Goal: Task Accomplishment & Management: Use online tool/utility

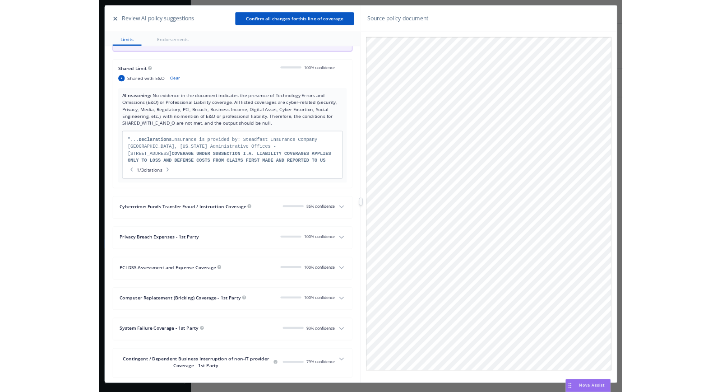
scroll to position [231, 0]
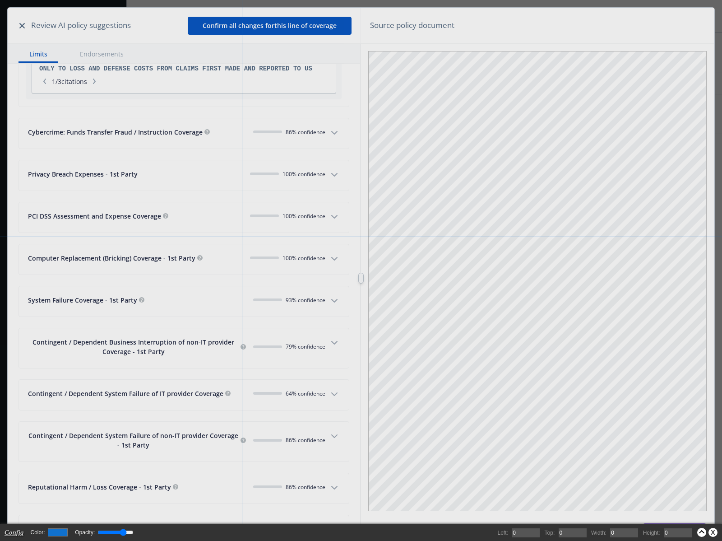
click at [242, 237] on body "Accounts Overview Coverage Policies Policy changes SSC Cases Quoting plans Cont…" at bounding box center [361, 270] width 722 height 541
